Goal: Navigation & Orientation: Find specific page/section

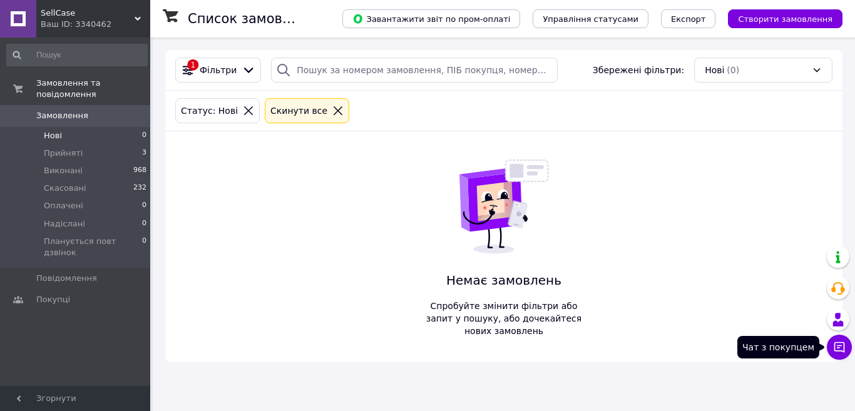
click at [844, 349] on icon at bounding box center [840, 347] width 13 height 13
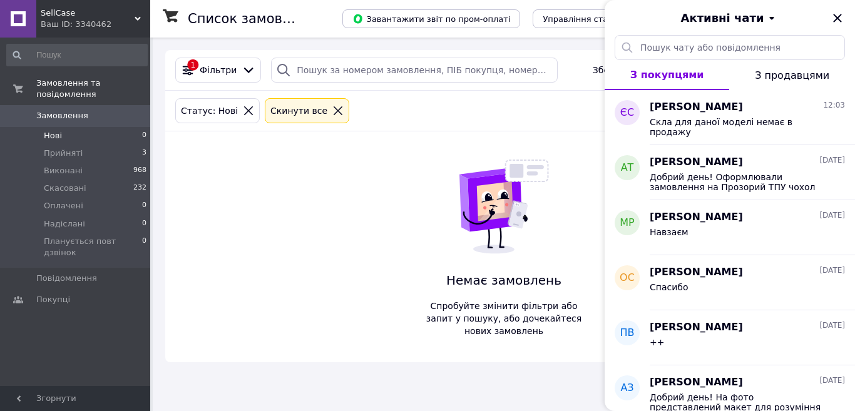
click at [839, 19] on icon "Закрити" at bounding box center [838, 18] width 8 height 8
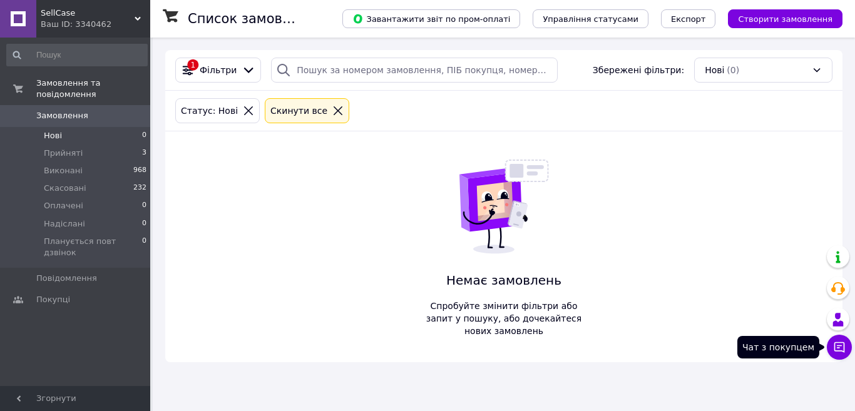
click at [843, 353] on icon at bounding box center [840, 347] width 13 height 13
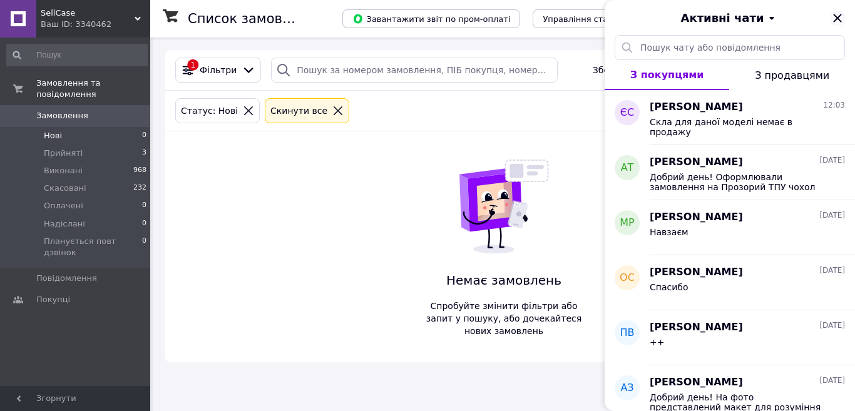
click at [840, 19] on icon "Закрити" at bounding box center [837, 18] width 15 height 15
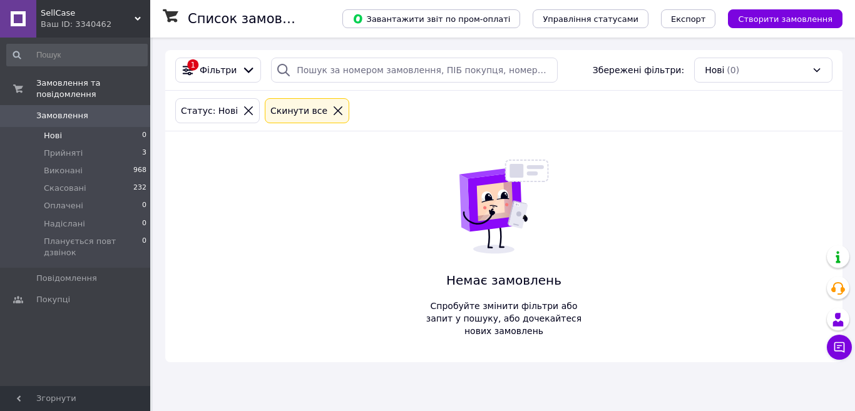
click at [87, 21] on div "Ваш ID: 3340462" at bounding box center [96, 24] width 110 height 11
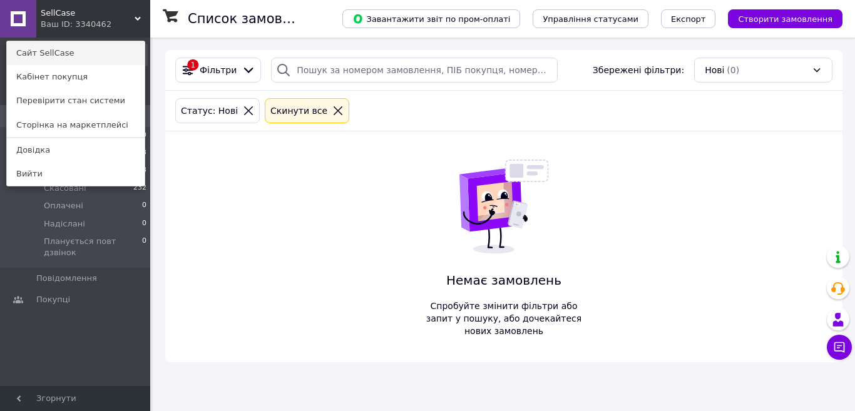
click at [91, 57] on link "Сайт SellСase" at bounding box center [76, 53] width 138 height 24
